Goal: Book appointment/travel/reservation

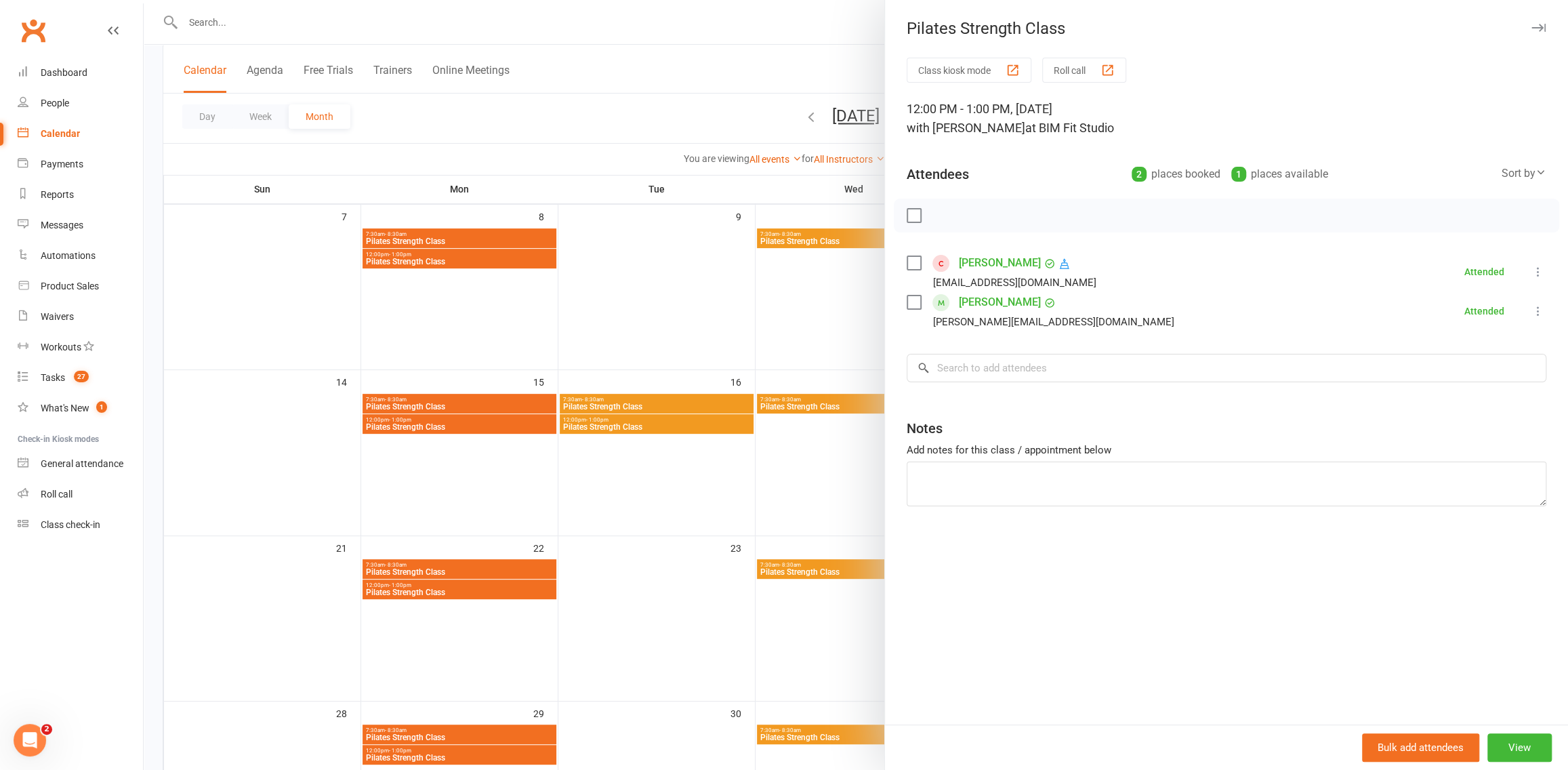
click at [670, 312] on div at bounding box center [856, 385] width 1424 height 770
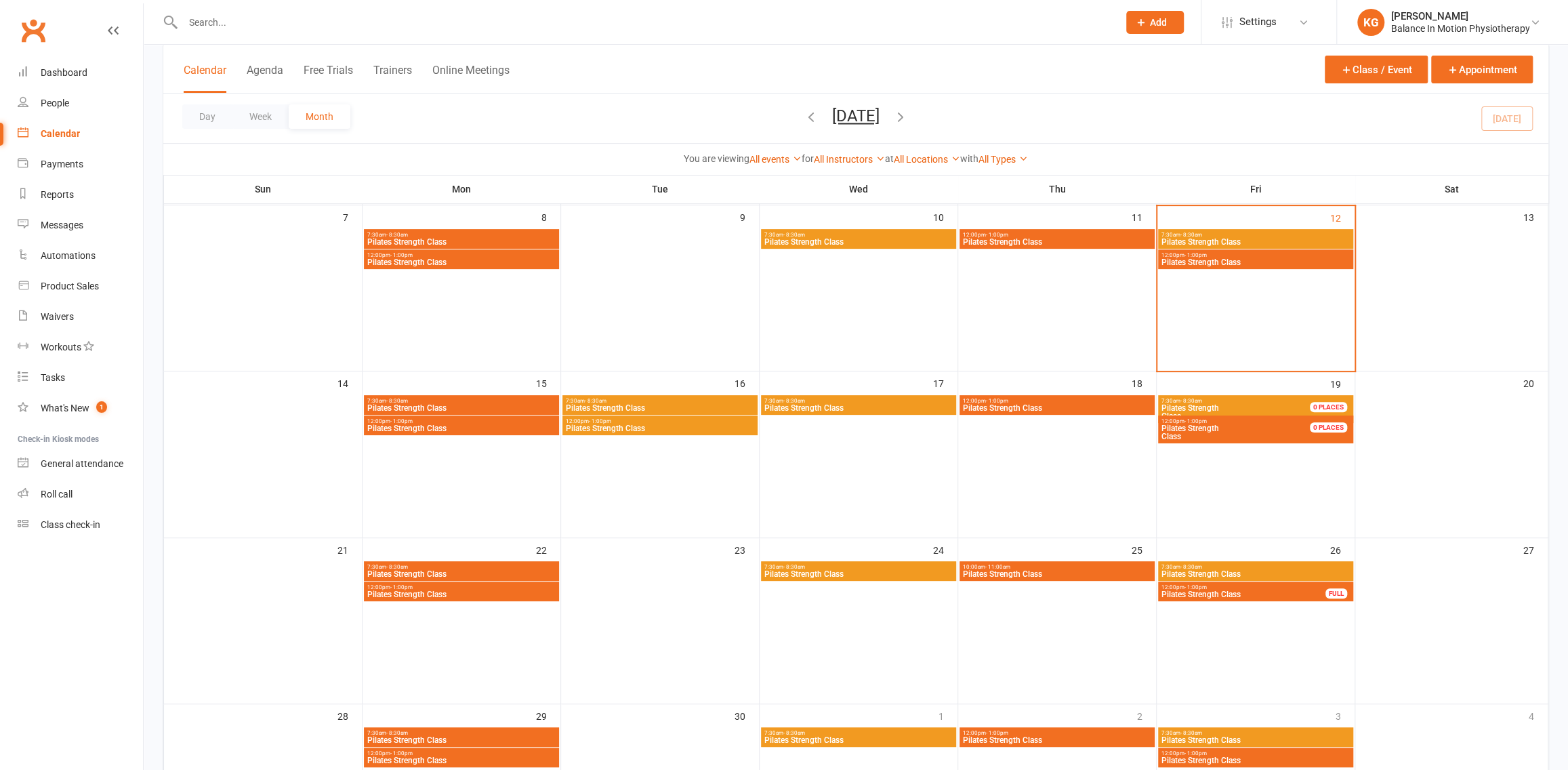
click at [1251, 261] on span "Pilates Strength Class" at bounding box center [1256, 262] width 190 height 8
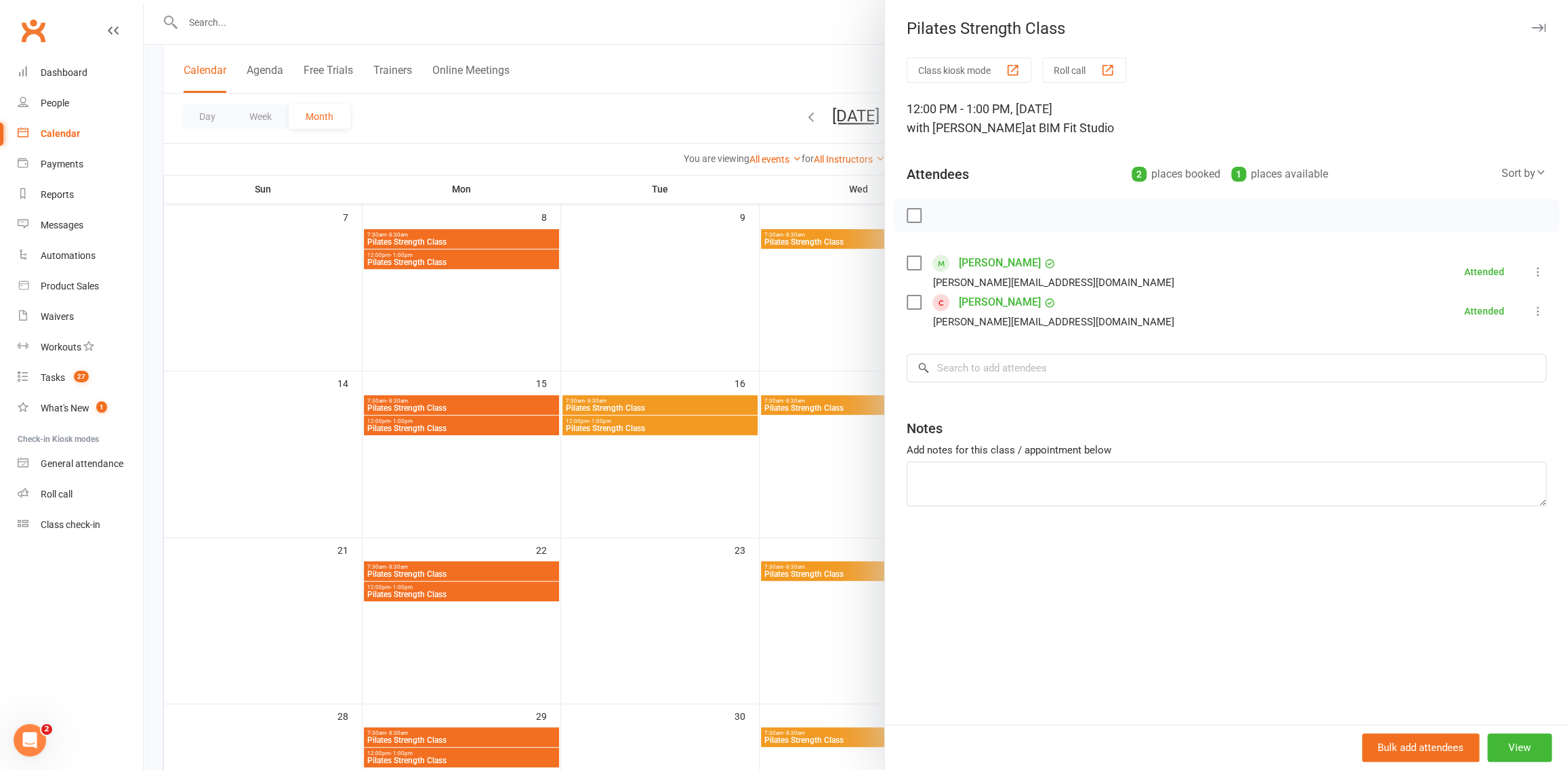
click at [730, 319] on div at bounding box center [856, 385] width 1424 height 770
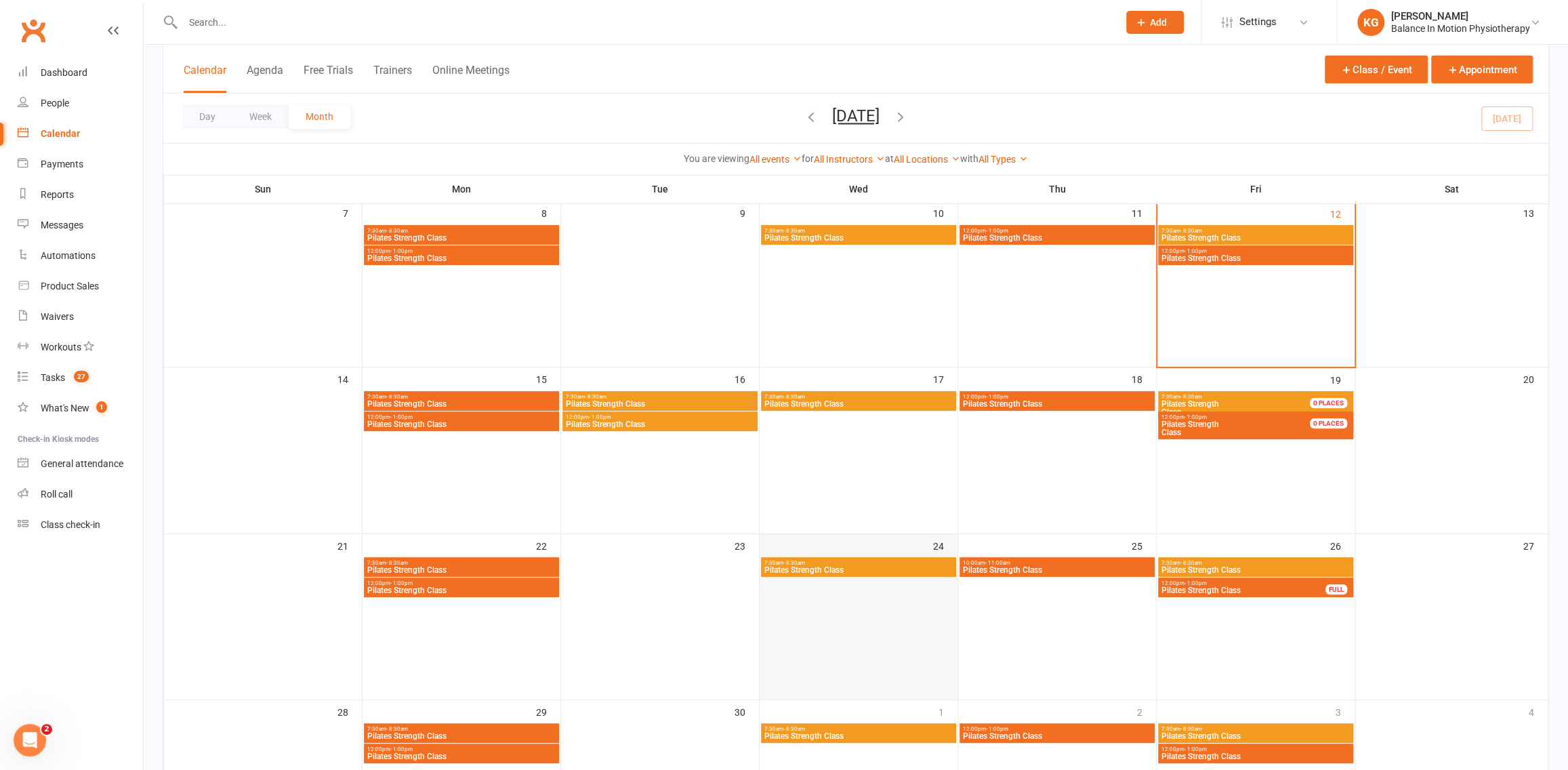
scroll to position [359, 0]
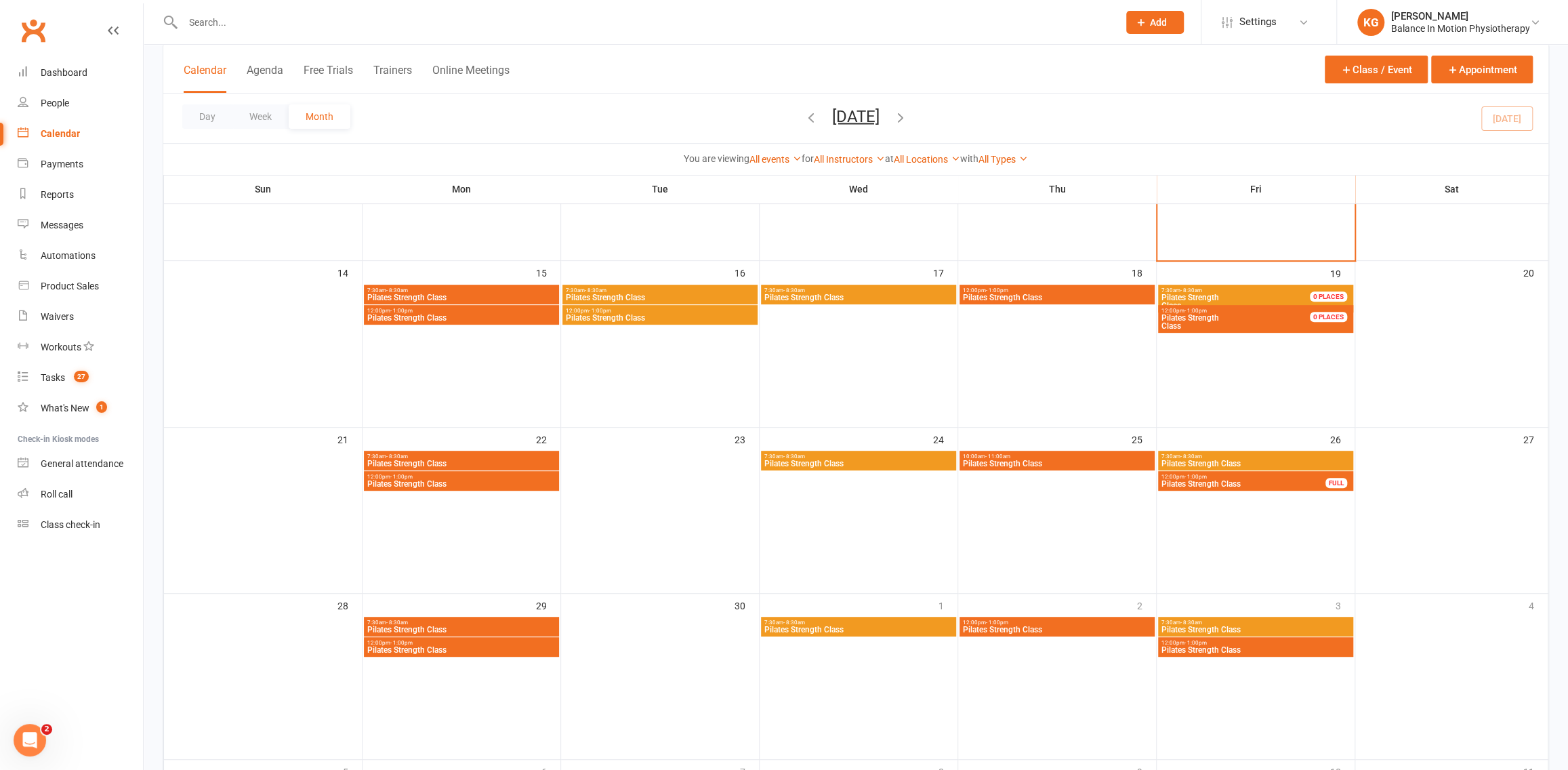
click at [650, 300] on span "Pilates Strength Class" at bounding box center [660, 298] width 190 height 8
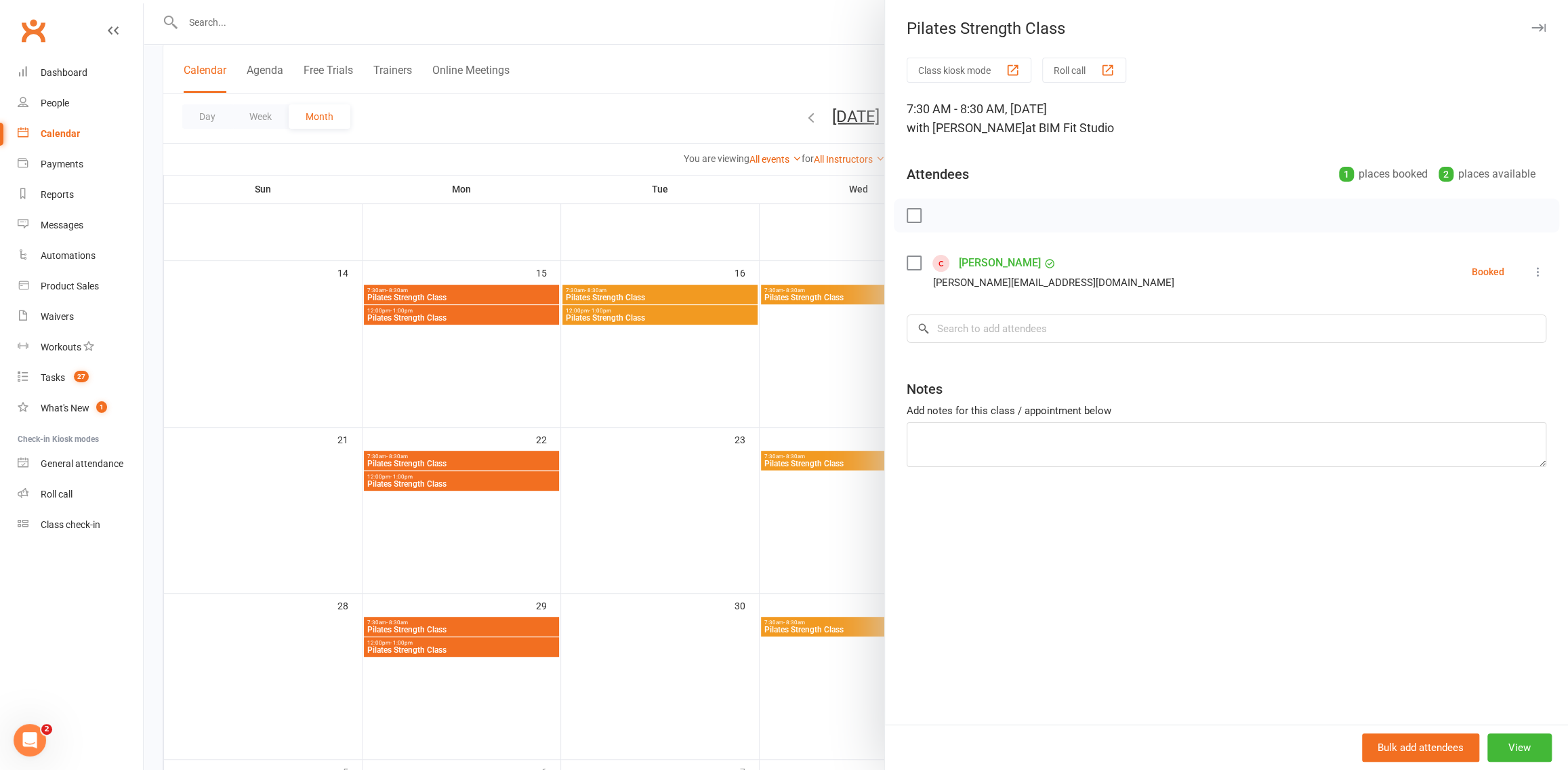
click at [648, 311] on div at bounding box center [856, 385] width 1424 height 770
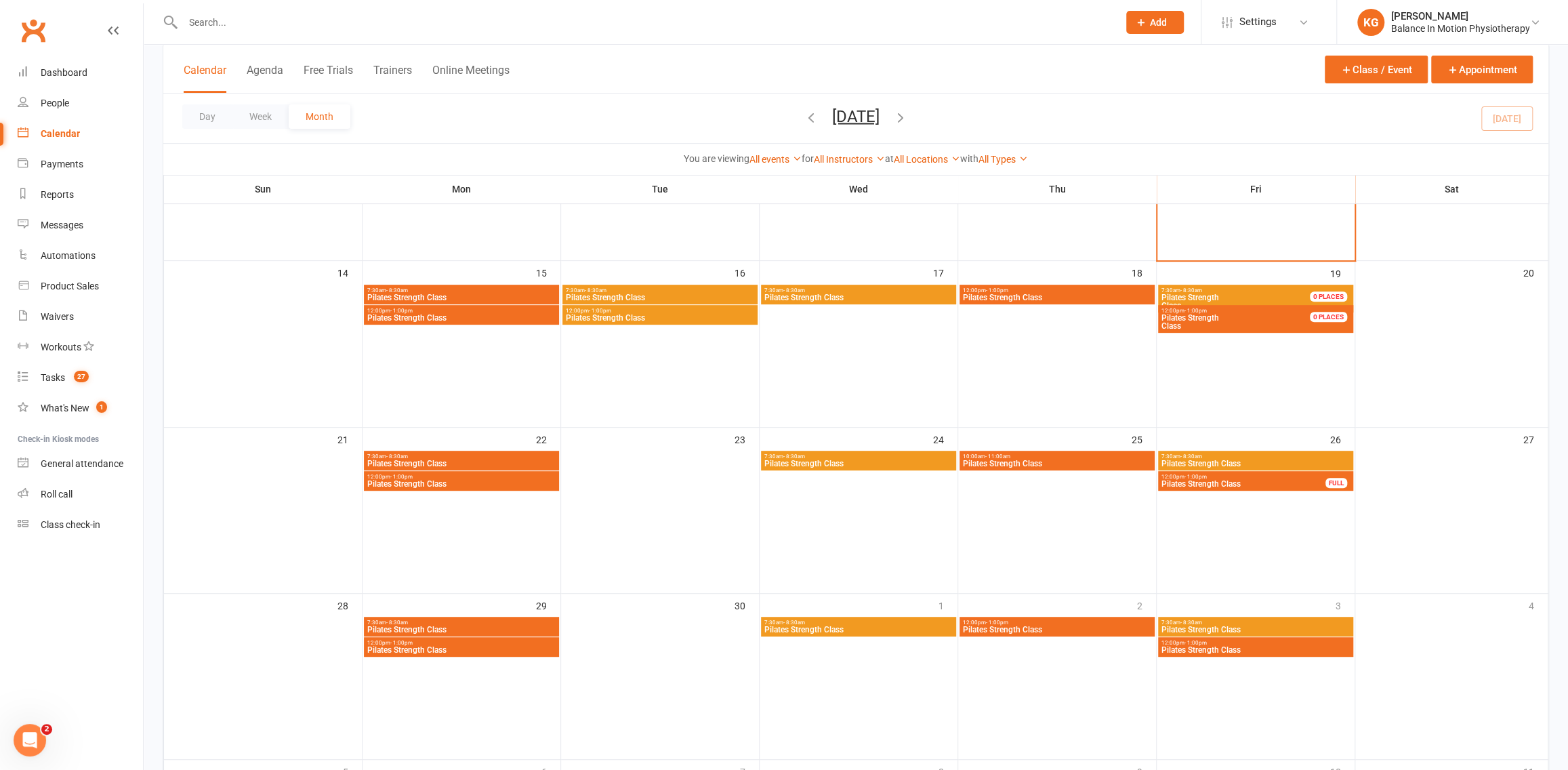
click at [667, 311] on span "12:00pm - 1:00pm" at bounding box center [660, 311] width 190 height 6
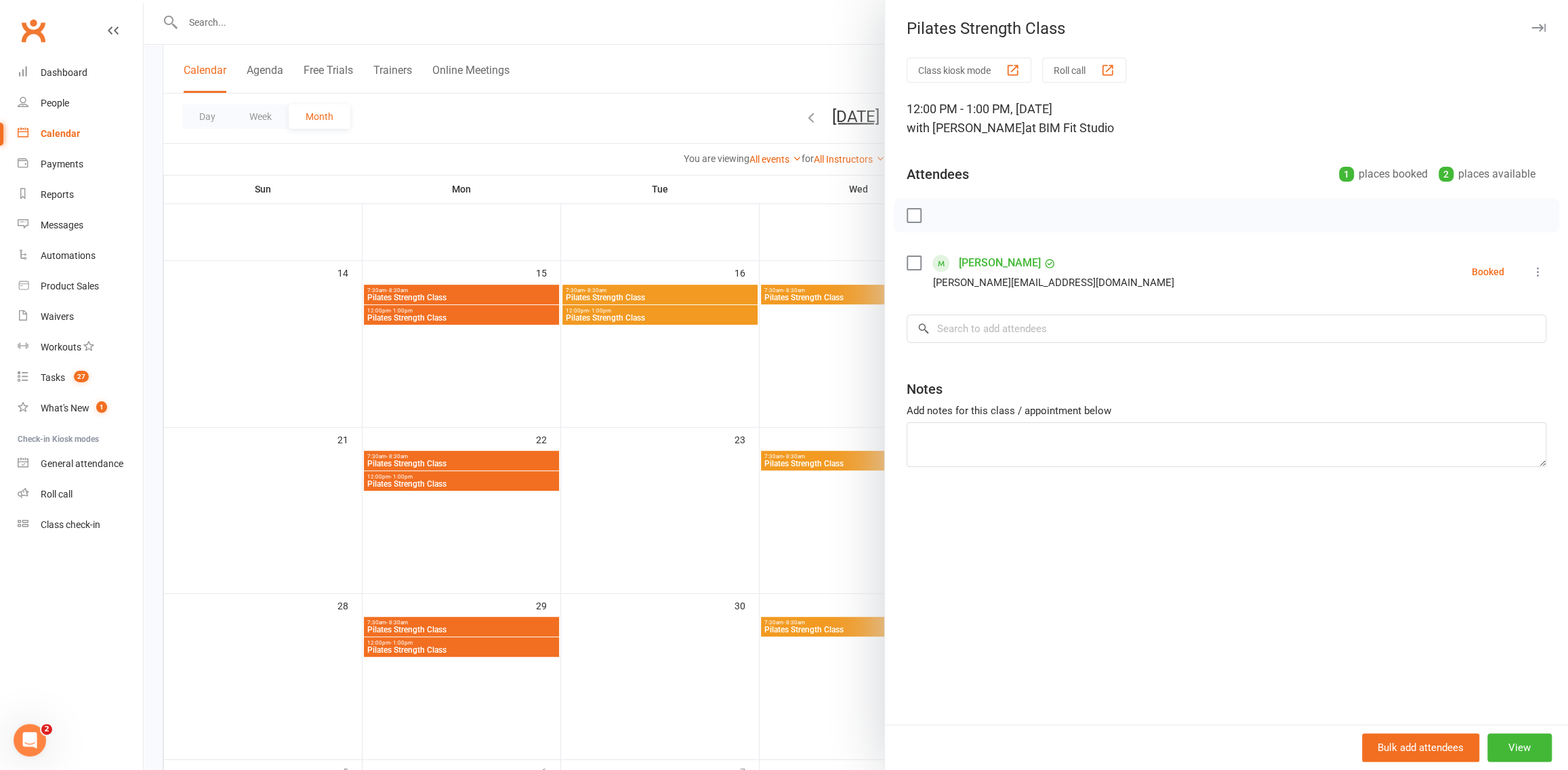
drag, startPoint x: 719, startPoint y: 387, endPoint x: 925, endPoint y: 393, distance: 206.1
click at [719, 387] on div at bounding box center [856, 385] width 1424 height 770
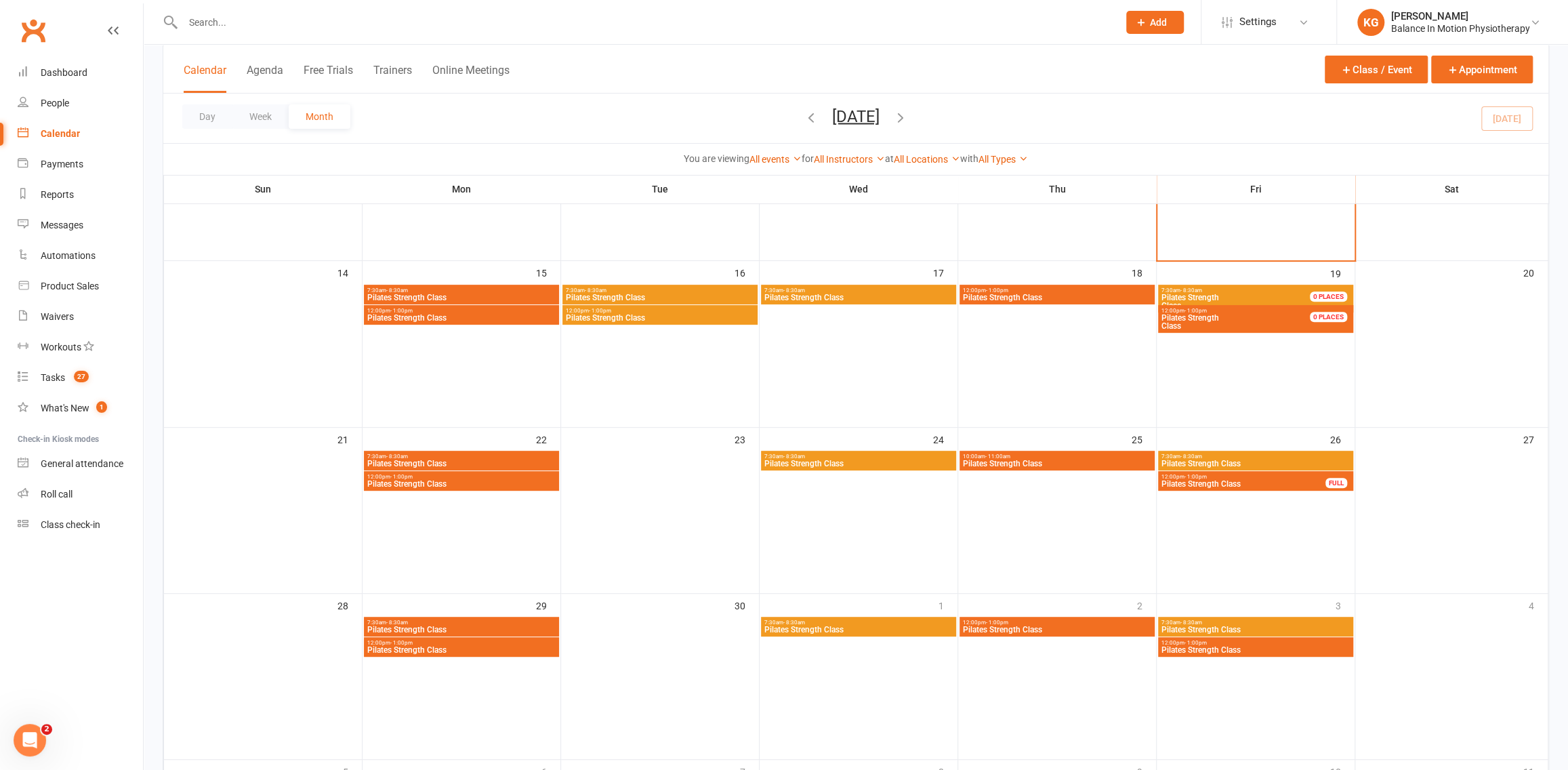
click at [1282, 324] on span "Pilates Strength Class" at bounding box center [1243, 322] width 165 height 16
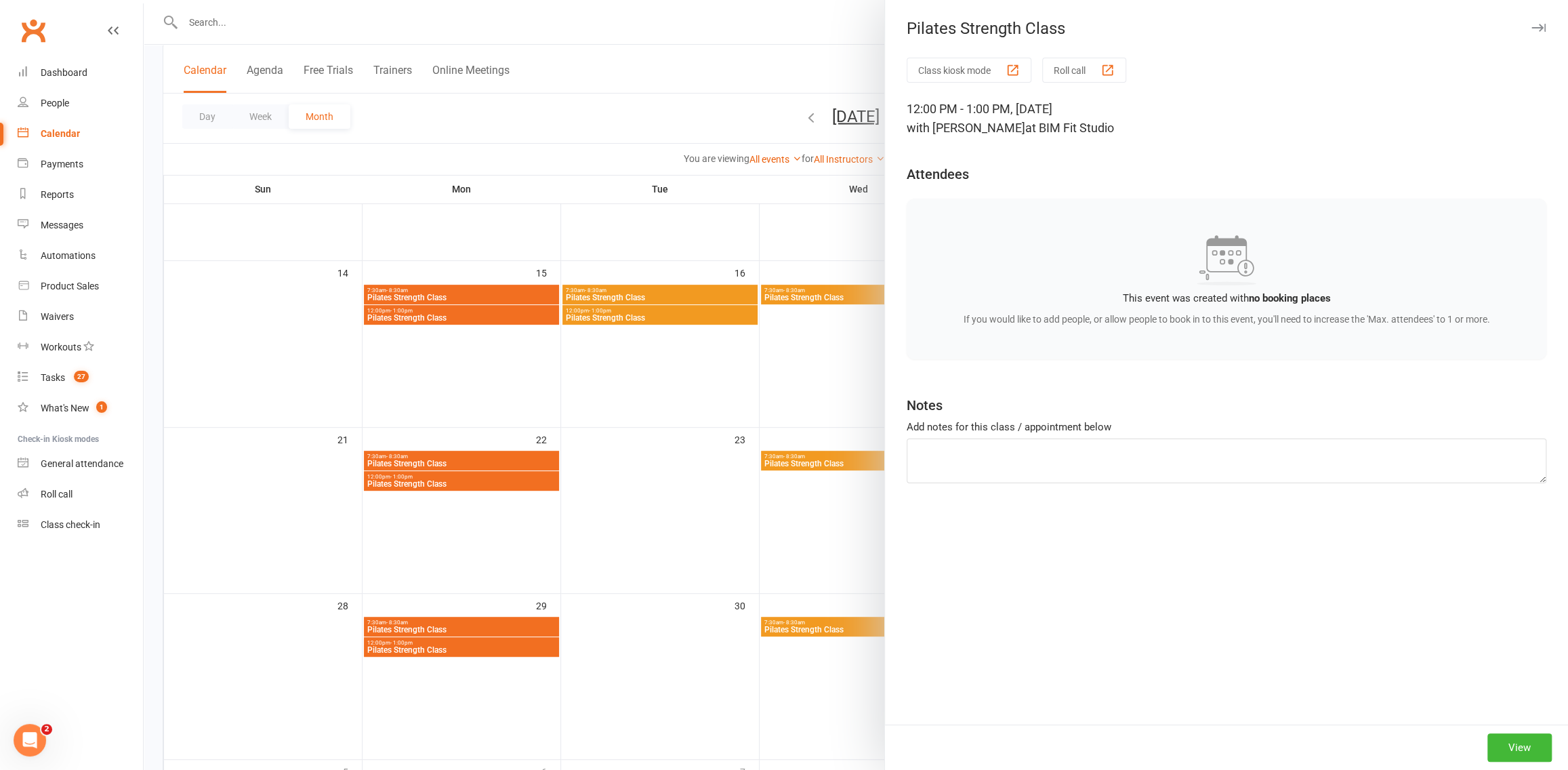
click at [756, 397] on div at bounding box center [856, 385] width 1424 height 770
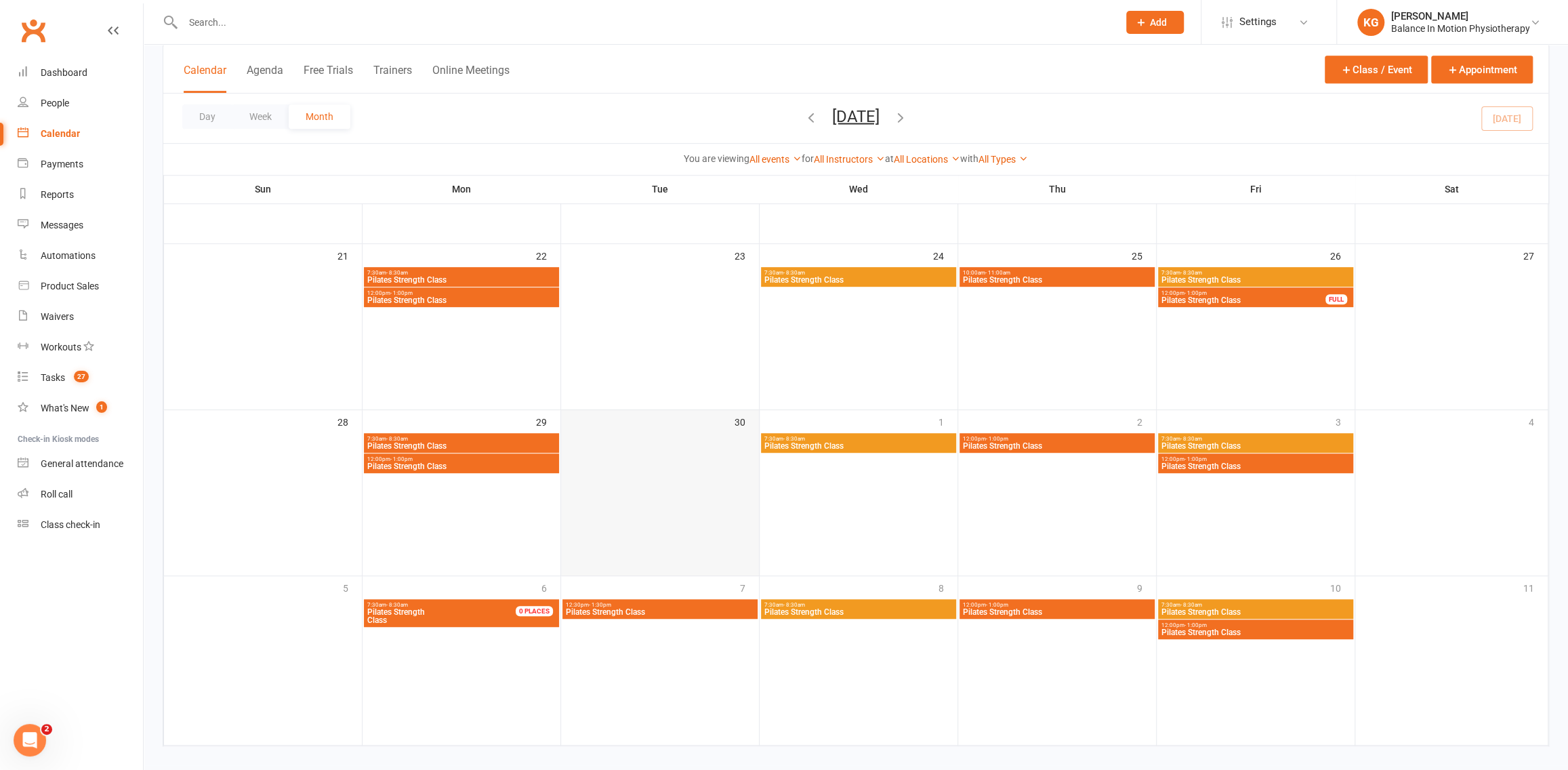
scroll to position [556, 0]
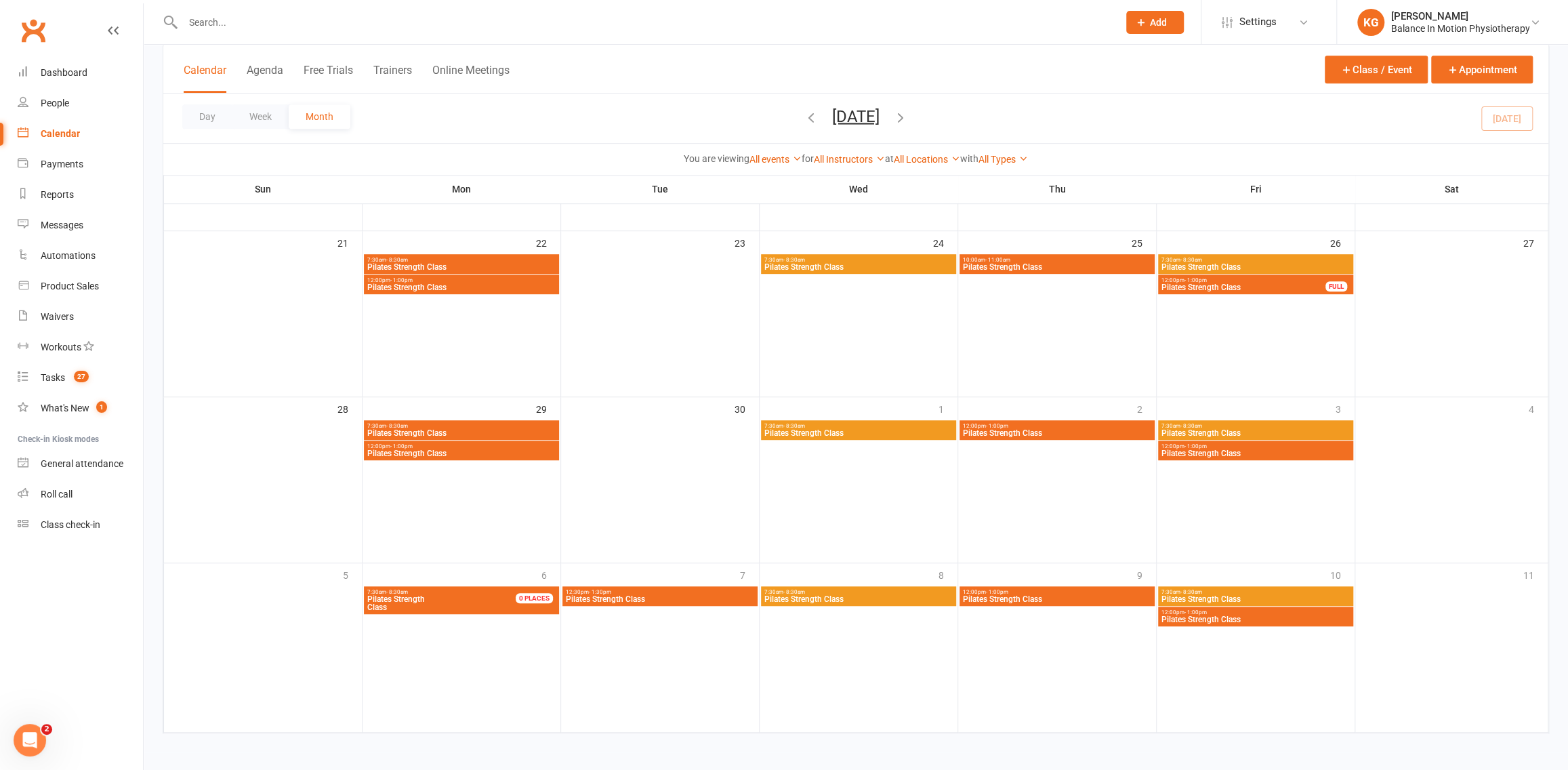
click at [694, 595] on span "Pilates Strength Class" at bounding box center [660, 599] width 190 height 8
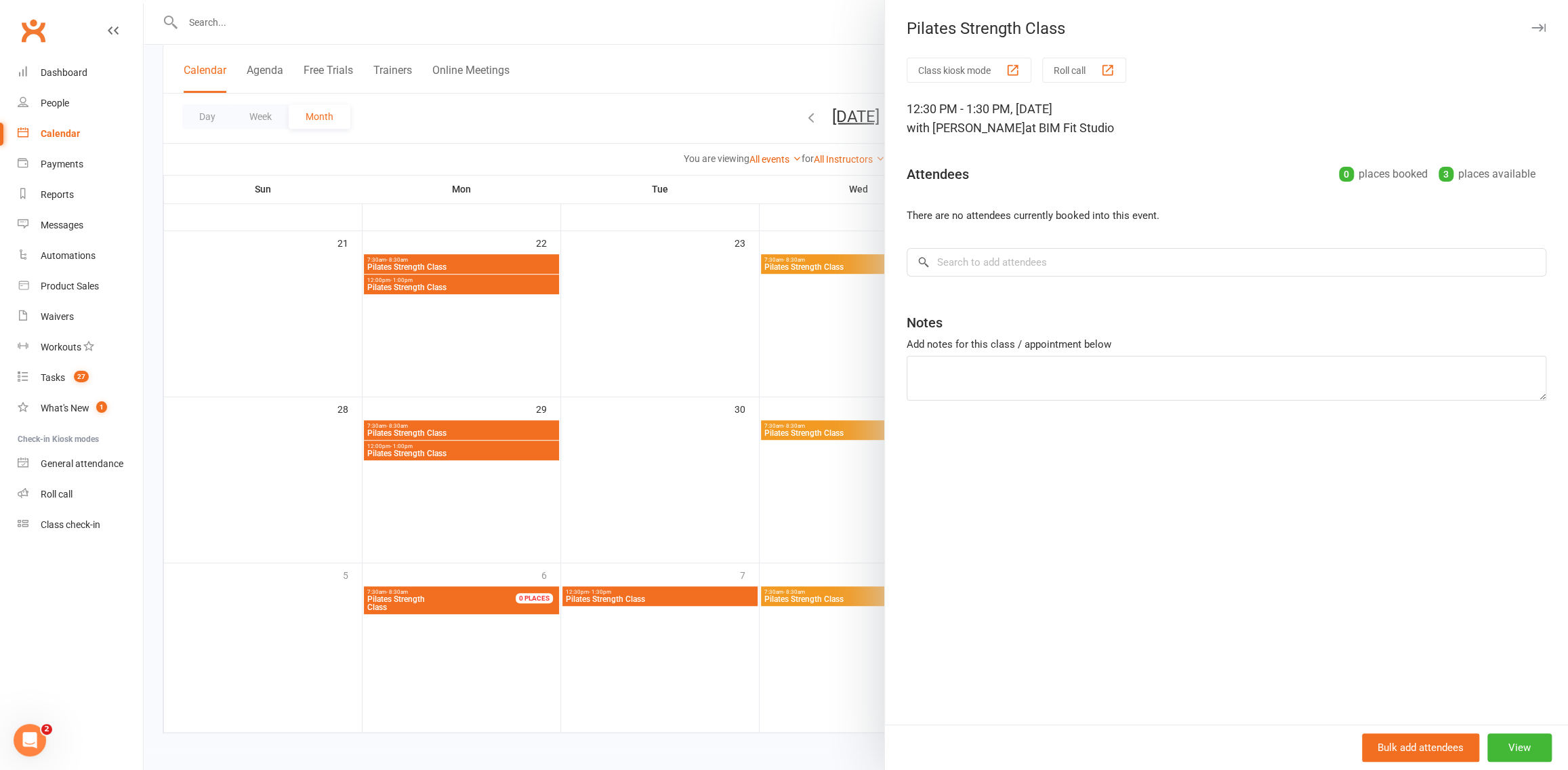
click at [550, 513] on div at bounding box center [856, 385] width 1424 height 770
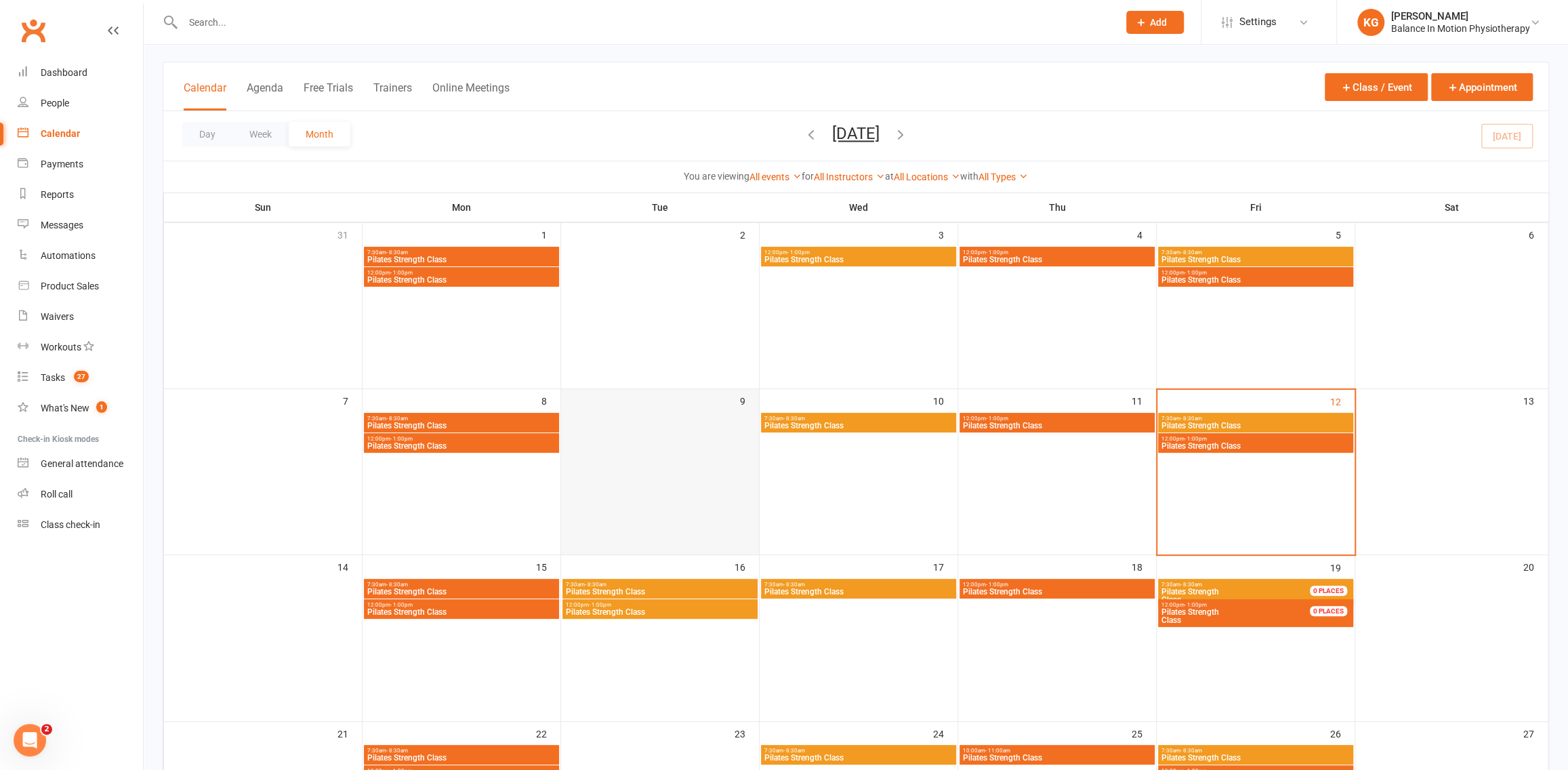
scroll to position [0, 0]
